Goal: Task Accomplishment & Management: Manage account settings

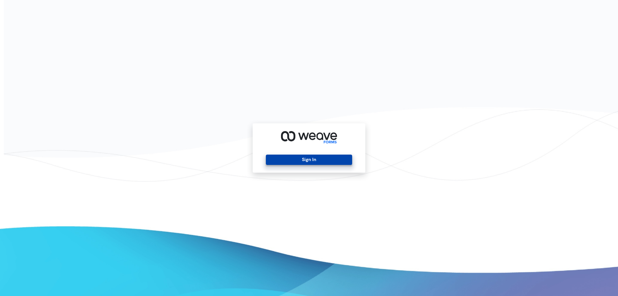
click at [305, 160] on button "Sign In" at bounding box center [309, 159] width 86 height 10
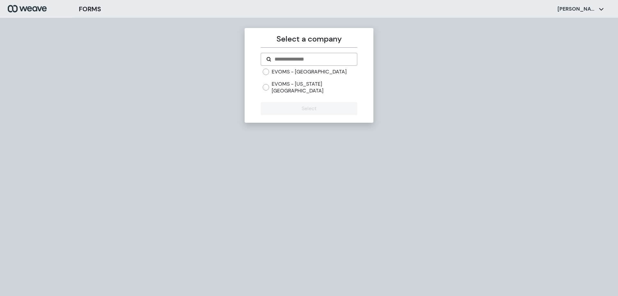
click at [271, 74] on div "EVOMS - Norfolk" at bounding box center [309, 71] width 94 height 7
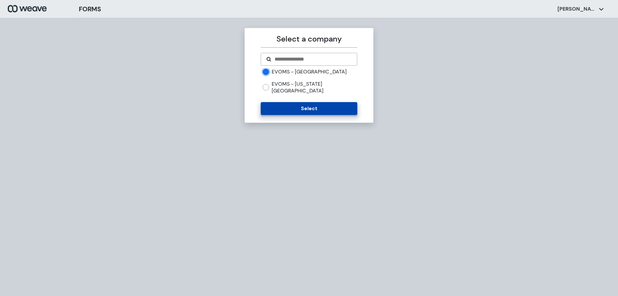
click at [284, 102] on button "Select" at bounding box center [309, 108] width 96 height 13
